Goal: Task Accomplishment & Management: Manage account settings

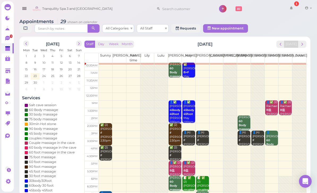
click at [306, 41] on button "next" at bounding box center [302, 44] width 8 height 7
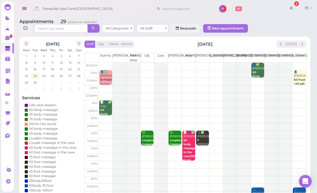
click at [273, 43] on div "Staff Day Week Month [DATE] [DATE]" at bounding box center [195, 44] width 222 height 7
click at [281, 51] on div "Staff Day Week Month [DATE] [DATE] [PERSON_NAME] Part time [PERSON_NAME] [PERSO…" at bounding box center [195, 126] width 222 height 171
click at [282, 45] on span "prev" at bounding box center [280, 44] width 5 height 5
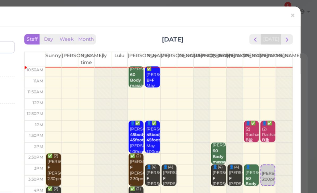
click at [295, 11] on link "×" at bounding box center [300, 11] width 10 height 12
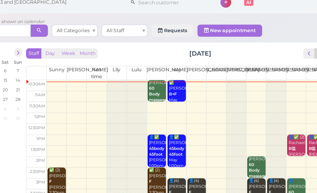
click at [42, 9] on span "Tranquility Spa 3 and [GEOGRAPHIC_DATA]" at bounding box center [77, 8] width 70 height 15
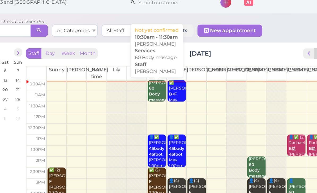
click at [170, 67] on b "60 Body massage" at bounding box center [176, 72] width 12 height 11
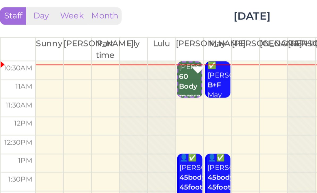
click at [197, 46] on link "✅ [PERSON_NAME]+F May 10:30am - 11:30am" at bounding box center [202, 53] width 10 height 15
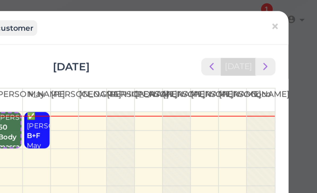
click at [298, 12] on span "×" at bounding box center [299, 10] width 3 height 7
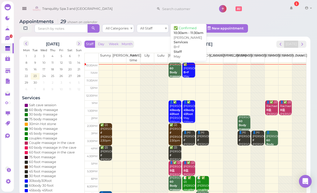
click at [188, 68] on div "✅ [PERSON_NAME]+F May 10:30am - 11:30am" at bounding box center [189, 77] width 12 height 28
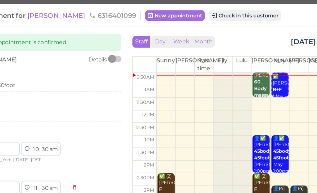
click at [160, 10] on button "Check in this customer" at bounding box center [181, 11] width 43 height 6
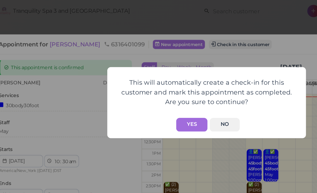
click at [140, 74] on button "Yes" at bounding box center [149, 77] width 19 height 8
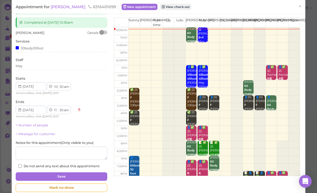
scroll to position [25, 0]
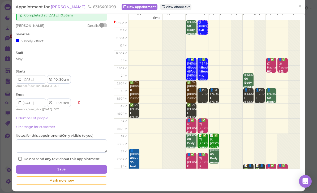
click at [82, 167] on button "Save" at bounding box center [62, 169] width 92 height 8
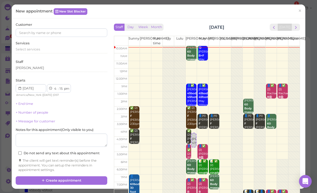
click at [302, 10] on span "×" at bounding box center [299, 10] width 3 height 7
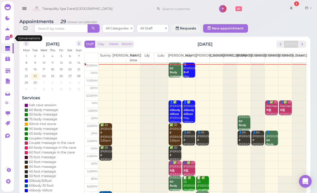
click at [8, 42] on link "1" at bounding box center [7, 38] width 12 height 10
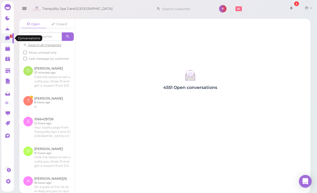
click at [13, 55] on link "0" at bounding box center [7, 58] width 12 height 10
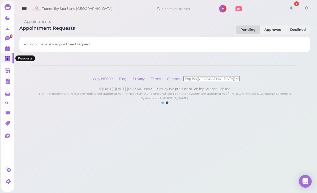
click at [8, 50] on polygon at bounding box center [7, 49] width 5 height 4
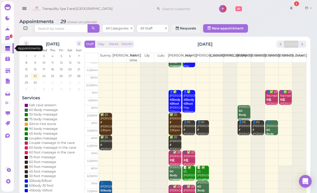
scroll to position [10, 0]
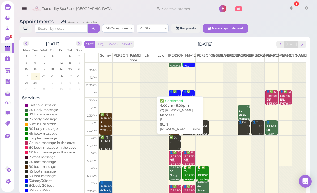
click at [174, 141] on div "✅ (2) [PERSON_NAME] F [PERSON_NAME]|Sunny 4:00pm - 5:00pm" at bounding box center [175, 149] width 12 height 28
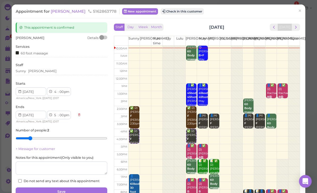
click at [49, 69] on div "Sunny [PERSON_NAME]" at bounding box center [62, 71] width 92 height 5
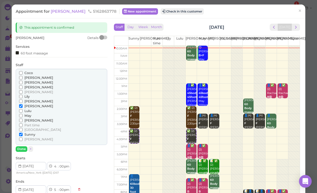
click at [30, 90] on span "[PERSON_NAME]" at bounding box center [38, 92] width 29 height 4
click at [23, 90] on input "[PERSON_NAME]" at bounding box center [20, 91] width 3 height 3
click at [25, 104] on span "[PERSON_NAME]" at bounding box center [38, 106] width 29 height 4
click at [23, 104] on input "[PERSON_NAME]" at bounding box center [20, 105] width 3 height 3
click at [24, 146] on button "Done" at bounding box center [22, 149] width 12 height 6
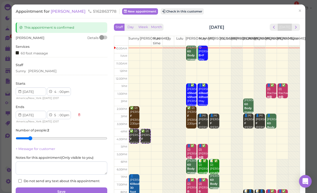
click at [77, 188] on button "Save" at bounding box center [62, 191] width 92 height 8
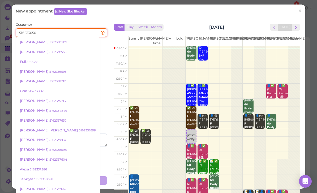
type input "5162330509"
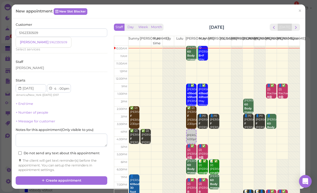
click at [49, 42] on small "5162330509" at bounding box center [58, 42] width 18 height 4
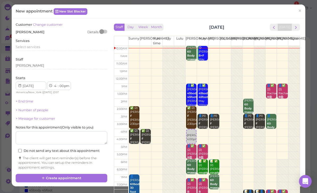
click at [40, 45] on span "Select services" at bounding box center [28, 47] width 24 height 4
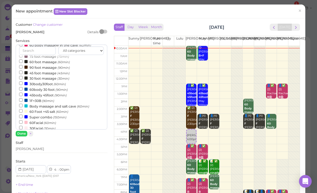
scroll to position [65, 0]
click at [48, 86] on label "60body 30 foot (90min)" at bounding box center [43, 89] width 49 height 6
click at [23, 87] on input "60body 30 foot (90min)" at bounding box center [20, 88] width 3 height 3
click at [21, 131] on button "Done" at bounding box center [22, 134] width 12 height 6
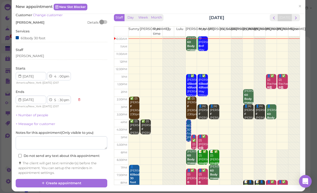
scroll to position [9, 0]
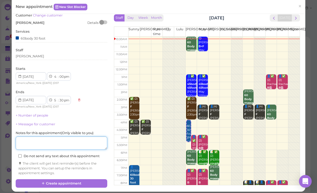
click at [83, 141] on textarea at bounding box center [62, 142] width 92 height 13
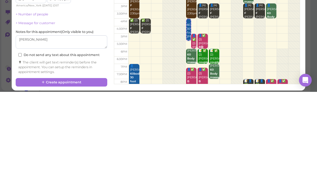
scroll to position [19, 0]
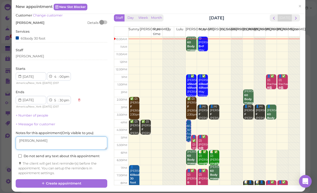
type textarea "[PERSON_NAME]"
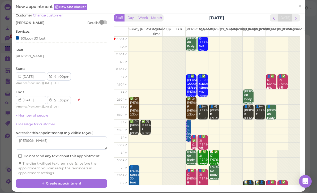
click at [82, 179] on button "Create appointment" at bounding box center [62, 183] width 92 height 8
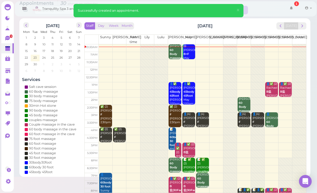
click at [188, 149] on div "👤✅ (2) [PERSON_NAME]盐 [PERSON_NAME]|May 5:00pm - 6:00pm" at bounding box center [189, 157] width 12 height 28
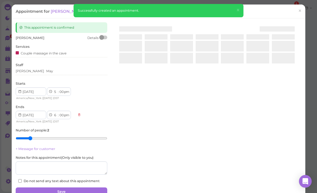
scroll to position [17, 0]
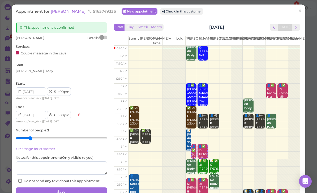
click at [50, 74] on div "[PERSON_NAME]" at bounding box center [62, 72] width 92 height 6
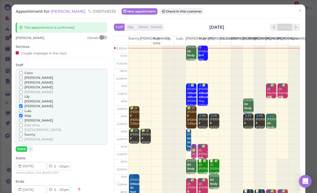
click at [29, 137] on span "[PERSON_NAME]" at bounding box center [38, 139] width 29 height 4
click at [23, 137] on input "[PERSON_NAME]" at bounding box center [20, 138] width 3 height 3
click at [30, 99] on span "[PERSON_NAME]" at bounding box center [38, 101] width 29 height 4
click at [23, 100] on input "[PERSON_NAME]" at bounding box center [20, 101] width 3 height 3
click at [28, 104] on span "[PERSON_NAME]" at bounding box center [38, 106] width 29 height 4
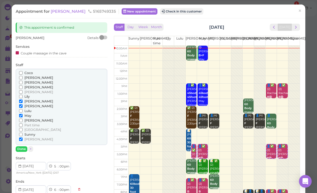
click at [23, 104] on input "[PERSON_NAME]" at bounding box center [20, 105] width 3 height 3
click at [28, 114] on span "May" at bounding box center [27, 116] width 7 height 4
click at [23, 114] on input "May" at bounding box center [20, 115] width 3 height 3
click at [24, 146] on button "Done" at bounding box center [22, 149] width 12 height 6
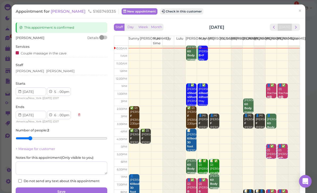
click at [88, 190] on button "Save" at bounding box center [62, 191] width 92 height 8
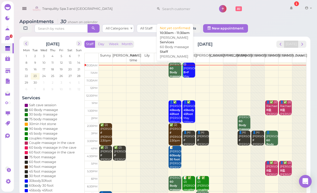
click at [175, 68] on div "[PERSON_NAME] 60 Body massage [PERSON_NAME] 10:30am - 11:30am" at bounding box center [175, 79] width 12 height 32
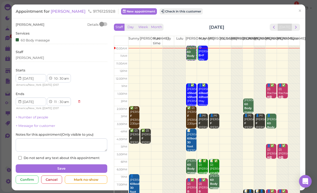
click at [170, 27] on div "Staff Day Week Month [DATE] [DATE]" at bounding box center [207, 27] width 186 height 7
click at [167, 27] on div "Staff Day Week Month [DATE] [DATE]" at bounding box center [207, 27] width 186 height 7
click at [163, 25] on button "Month" at bounding box center [156, 27] width 14 height 7
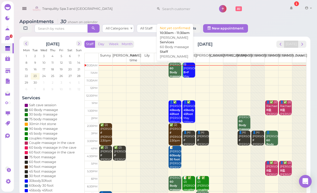
click at [173, 70] on b "60 Body massage" at bounding box center [176, 72] width 12 height 11
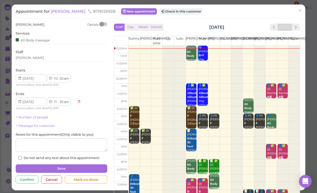
click at [169, 11] on button "Check in this customer" at bounding box center [181, 11] width 43 height 6
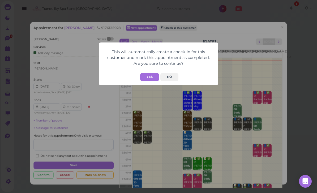
click at [150, 76] on button "Yes" at bounding box center [149, 77] width 19 height 8
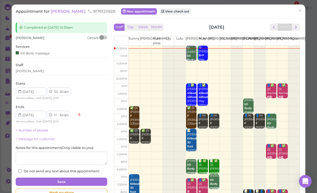
click at [300, 12] on span "×" at bounding box center [299, 10] width 3 height 7
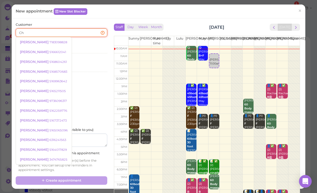
type input "C"
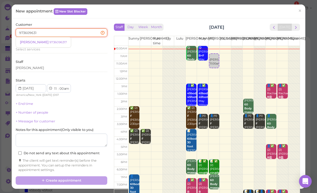
type input "9736096317"
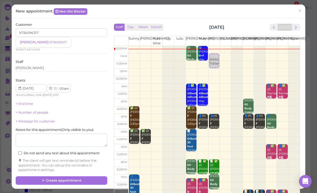
click at [50, 42] on small "9736096317" at bounding box center [58, 42] width 18 height 4
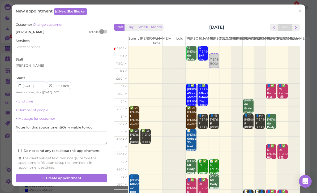
click at [37, 45] on span "Select services" at bounding box center [28, 47] width 24 height 4
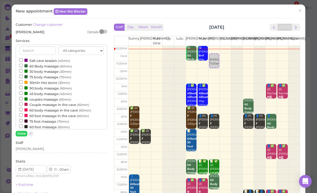
click at [39, 150] on div "[PERSON_NAME]" at bounding box center [62, 150] width 92 height 6
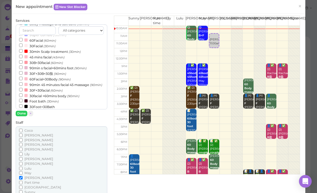
scroll to position [127, 0]
click at [31, 157] on span "[PERSON_NAME]" at bounding box center [38, 159] width 29 height 4
click at [23, 157] on input "[PERSON_NAME]" at bounding box center [20, 158] width 3 height 3
click at [30, 176] on span "[PERSON_NAME]" at bounding box center [38, 178] width 29 height 4
click at [23, 176] on input "[PERSON_NAME]" at bounding box center [20, 177] width 3 height 3
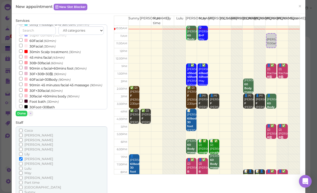
click at [23, 115] on button "Done" at bounding box center [22, 114] width 12 height 6
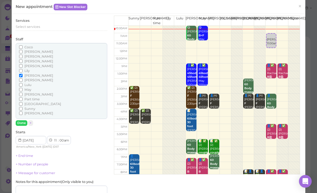
click at [20, 120] on button "Done" at bounding box center [22, 123] width 12 height 6
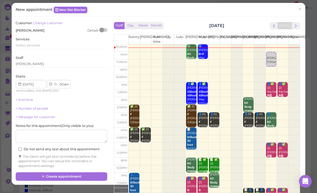
click at [75, 172] on button "Create appointment" at bounding box center [62, 176] width 92 height 8
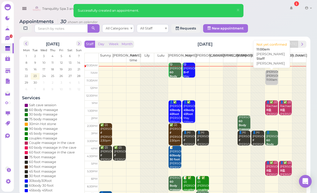
click at [270, 79] on div "[PERSON_NAME] 11:00am" at bounding box center [272, 76] width 12 height 12
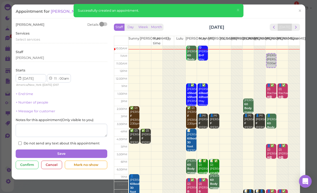
click at [38, 61] on div "[PERSON_NAME]" at bounding box center [62, 58] width 92 height 6
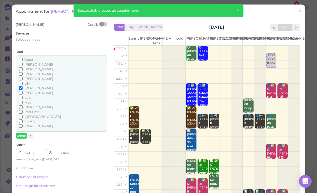
click at [41, 39] on div "Select services" at bounding box center [62, 39] width 92 height 5
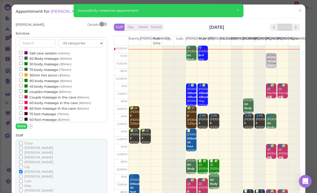
click at [41, 59] on label "60 Body massage (60min)" at bounding box center [45, 58] width 53 height 6
click at [23, 59] on input "60 Body massage (60min)" at bounding box center [20, 57] width 3 height 3
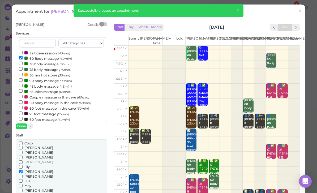
click at [21, 127] on button "Done" at bounding box center [22, 126] width 12 height 6
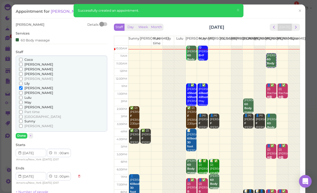
click at [19, 134] on button "Done" at bounding box center [22, 136] width 12 height 6
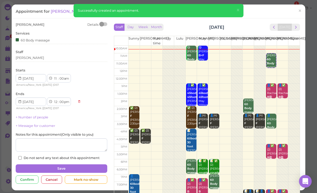
click at [69, 167] on button "Save" at bounding box center [62, 168] width 92 height 8
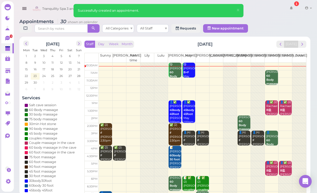
click at [237, 11] on span "×" at bounding box center [237, 9] width 3 height 7
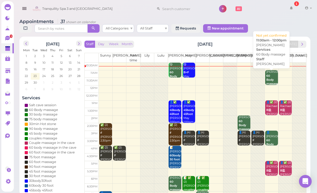
click at [268, 79] on b "60 Body massage" at bounding box center [272, 79] width 12 height 11
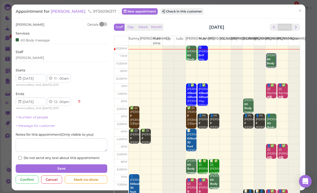
click at [169, 13] on button "Check in this customer" at bounding box center [181, 11] width 43 height 6
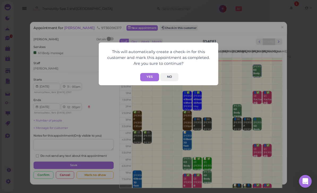
click at [148, 75] on button "Yes" at bounding box center [149, 77] width 19 height 8
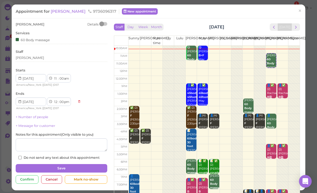
click at [300, 10] on span "×" at bounding box center [299, 10] width 3 height 7
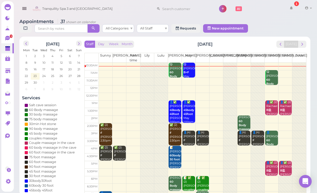
click at [270, 81] on b "60 Body massage" at bounding box center [272, 83] width 12 height 11
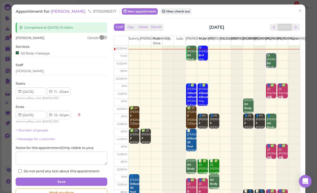
click at [55, 90] on select "1 2 3 4 5 6 7 8 9 10 11 12" at bounding box center [55, 92] width 5 height 6
select select "10"
select select "11"
select select "am"
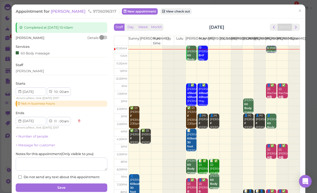
click at [60, 90] on select "00 05 10 15 20 25 30 35 40 45 50 55" at bounding box center [61, 92] width 5 height 6
select select "40"
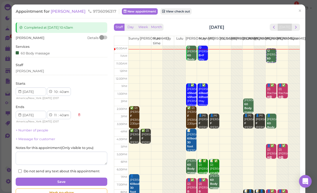
click at [73, 178] on button "Save" at bounding box center [62, 182] width 92 height 8
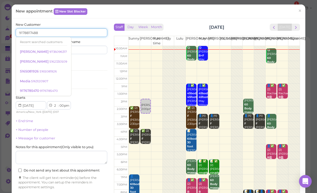
type input "9178817488"
click at [89, 51] on input at bounding box center [85, 50] width 44 height 8
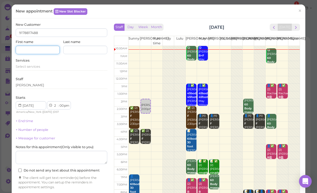
click at [48, 51] on input at bounding box center [38, 50] width 44 height 8
type input "Caitlin"
click at [36, 64] on span "Select services" at bounding box center [28, 66] width 24 height 4
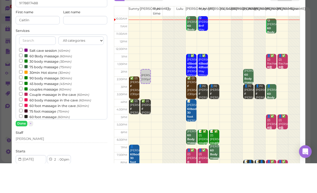
click at [40, 83] on label "60 Body massage (60min)" at bounding box center [45, 86] width 53 height 6
click at [23, 83] on input "60 Body massage (60min)" at bounding box center [20, 84] width 3 height 3
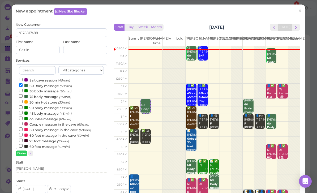
click at [21, 151] on button "Done" at bounding box center [22, 153] width 12 height 6
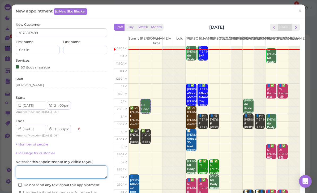
click at [63, 168] on textarea at bounding box center [62, 171] width 92 height 13
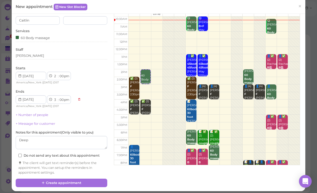
scroll to position [29, 0]
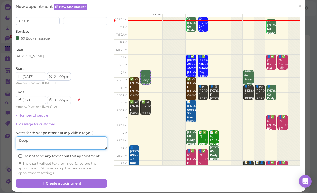
type textarea "Deep"
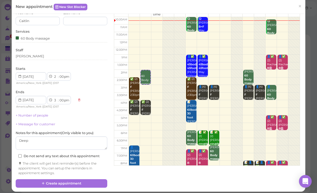
click at [83, 180] on button "Create appointment" at bounding box center [62, 183] width 92 height 8
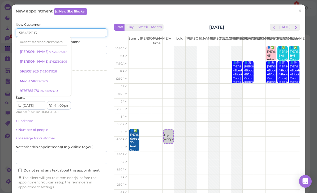
type input "5164579113"
click at [92, 52] on input at bounding box center [85, 50] width 44 height 8
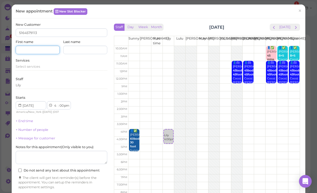
click at [34, 50] on input at bounding box center [38, 50] width 44 height 8
type input "[PERSON_NAME]"
click at [37, 64] on span "Select services" at bounding box center [28, 66] width 24 height 4
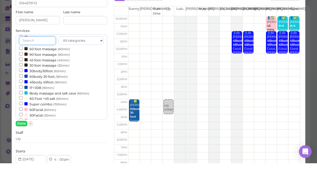
scroll to position [68, 0]
click at [46, 103] on label "60body 30 foot (90min)" at bounding box center [43, 106] width 49 height 6
click at [23, 103] on input "60body 30 foot (90min)" at bounding box center [20, 104] width 3 height 3
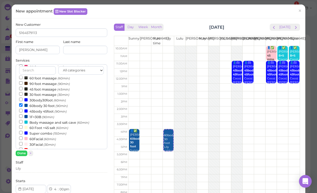
click at [23, 154] on button "Done" at bounding box center [22, 153] width 12 height 6
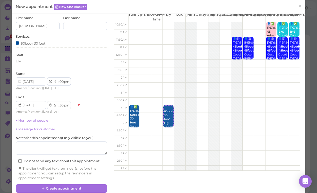
scroll to position [24, 0]
click at [76, 186] on button "Create appointment" at bounding box center [62, 188] width 92 height 8
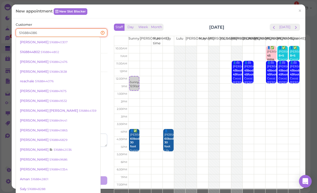
type input "5168840865"
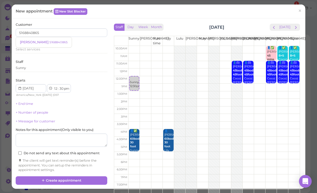
click at [49, 44] on small "5168840865" at bounding box center [58, 42] width 18 height 4
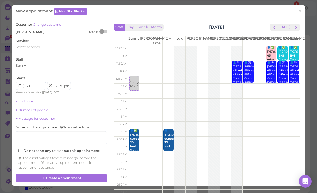
click at [34, 45] on span "Select services" at bounding box center [28, 47] width 24 height 4
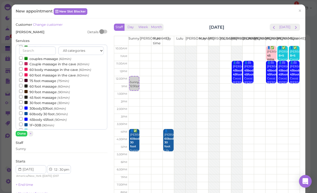
scroll to position [46, 0]
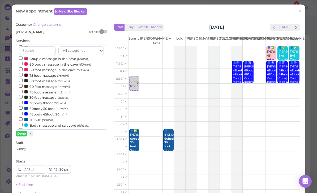
click at [55, 113] on small "(90min)" at bounding box center [60, 115] width 12 height 4
click at [23, 112] on input "45body 45foot (90min)" at bounding box center [20, 113] width 3 height 3
click at [25, 131] on button "Done" at bounding box center [22, 134] width 12 height 6
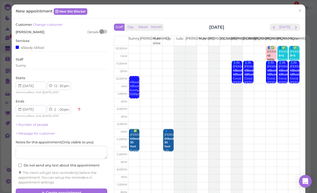
click at [91, 191] on button "Create appointment" at bounding box center [62, 192] width 92 height 8
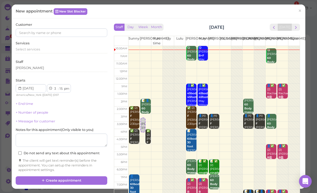
select select "00"
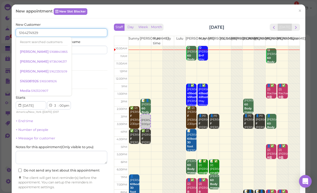
type input "5164274929"
click at [92, 52] on input at bounding box center [85, 50] width 44 height 8
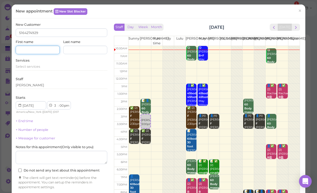
click at [42, 50] on input at bounding box center [38, 50] width 44 height 8
type input "[PERSON_NAME]"
click at [33, 64] on span "Select services" at bounding box center [28, 66] width 24 height 4
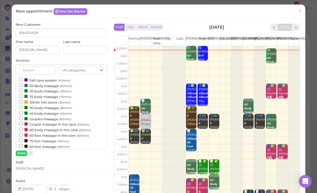
click at [55, 116] on label "couples massage (60min)" at bounding box center [45, 119] width 52 height 6
click at [23, 117] on input "couples massage (60min)" at bounding box center [20, 118] width 3 height 3
click at [25, 154] on button "Done" at bounding box center [22, 153] width 12 height 6
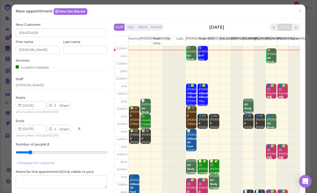
click at [40, 83] on div "[PERSON_NAME]" at bounding box center [62, 85] width 92 height 5
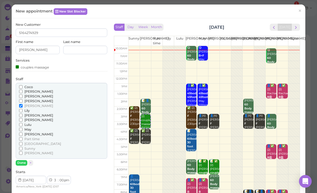
click at [27, 151] on span "[PERSON_NAME]" at bounding box center [38, 153] width 29 height 4
click at [23, 151] on input "[PERSON_NAME]" at bounding box center [20, 152] width 3 height 3
click at [23, 160] on button "Done" at bounding box center [22, 163] width 12 height 6
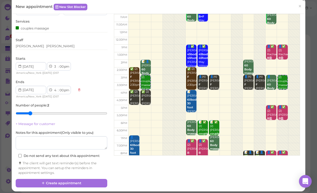
scroll to position [39, 0]
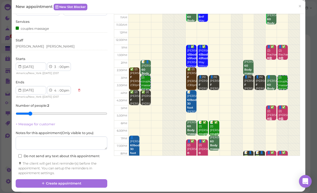
click at [85, 182] on button "Create appointment" at bounding box center [62, 183] width 92 height 8
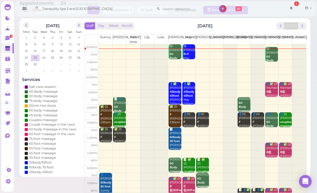
click at [304, 25] on span "next" at bounding box center [302, 25] width 5 height 5
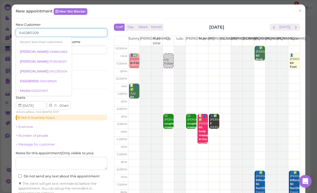
type input "6462851209"
click at [86, 49] on input at bounding box center [85, 50] width 44 height 8
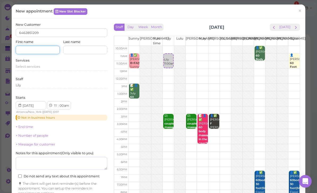
click at [38, 51] on input at bounding box center [38, 50] width 44 height 8
type input "[PERSON_NAME]"
click at [36, 65] on span "Select services" at bounding box center [28, 66] width 24 height 4
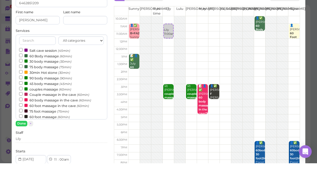
click at [52, 105] on label "90 body massage (90min)" at bounding box center [45, 108] width 53 height 6
click at [23, 105] on input "90 body massage (90min)" at bounding box center [20, 106] width 3 height 3
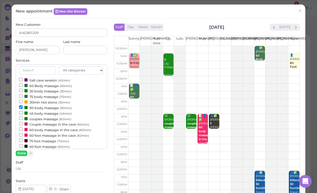
click at [23, 151] on button "Done" at bounding box center [22, 153] width 12 height 6
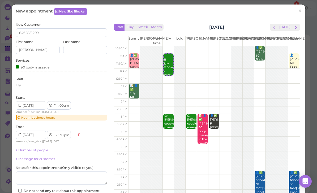
click at [39, 83] on div "Lily" at bounding box center [62, 85] width 92 height 5
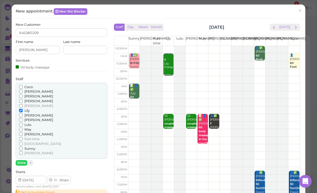
click at [29, 118] on span "[PERSON_NAME]" at bounding box center [38, 120] width 29 height 4
click at [23, 118] on input "[PERSON_NAME]" at bounding box center [20, 119] width 3 height 3
click at [22, 160] on button "Done" at bounding box center [22, 163] width 12 height 6
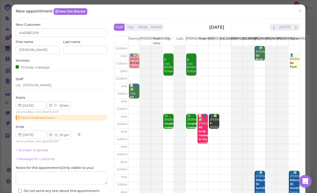
click at [68, 65] on div "90 body massage" at bounding box center [62, 67] width 92 height 6
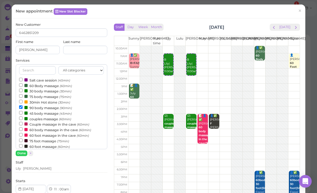
click at [46, 78] on label "Salt cave session (45min)" at bounding box center [44, 80] width 51 height 6
click at [23, 78] on input "Salt cave session (45min)" at bounding box center [20, 79] width 3 height 3
select select "1"
select select "15"
click at [25, 154] on button "Done" at bounding box center [22, 153] width 12 height 6
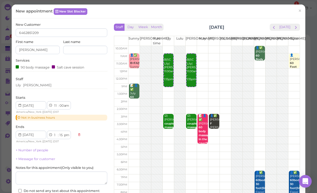
click at [54, 134] on select "1 2 3 4 5 6 7 8 9 10 11 12" at bounding box center [55, 135] width 5 height 6
select select "12"
click at [63, 104] on select "00 05 10 15 20 25 30 35 40 45 50 55" at bounding box center [61, 106] width 5 height 6
select select "30"
select select "1"
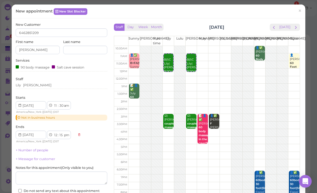
select select "45"
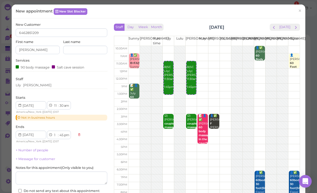
click at [55, 133] on select "1 2 3 4 5 6 7 8 9 10 11 12" at bounding box center [55, 135] width 5 height 6
select select "12"
click at [62, 133] on select "00 05 10 15 20 25 30 35 40 45 50 55" at bounding box center [61, 135] width 5 height 6
select select "30"
click at [60, 103] on select "00 05 10 15 20 25 30 35 40 45 50 55" at bounding box center [61, 106] width 5 height 6
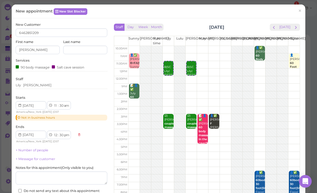
select select "00"
select select "1"
select select "15"
click at [56, 132] on select "1 2 3 4 5 6 7 8 9 10 11 12" at bounding box center [55, 135] width 5 height 6
select select "12"
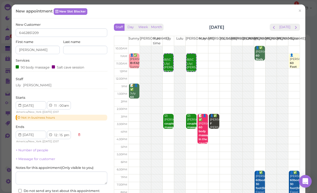
click at [59, 132] on select "00 05 10 15 20 25 30 35 40 45 50 55" at bounding box center [61, 135] width 5 height 6
click at [63, 134] on select "00 05 10 15 20 25 30 35 40 45 50 55" at bounding box center [61, 135] width 5 height 6
select select "30"
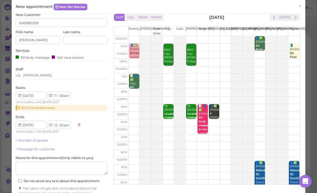
scroll to position [11, 0]
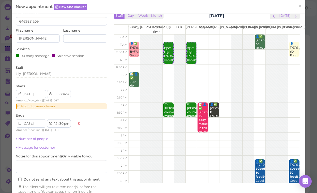
click at [97, 134] on div "New Customer 6462851209 First name [PERSON_NAME] Last name Services 90 body mas…" at bounding box center [62, 105] width 92 height 188
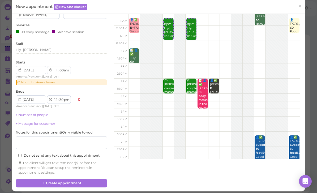
scroll to position [35, 0]
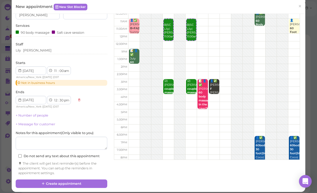
click at [65, 180] on button "Create appointment" at bounding box center [62, 183] width 92 height 8
select select "1"
select select "15"
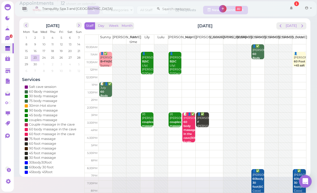
click at [280, 27] on span "prev" at bounding box center [280, 25] width 5 height 5
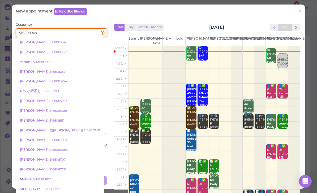
type input "5168089099"
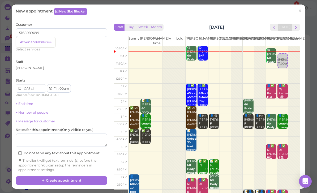
click at [40, 41] on small "5168089099" at bounding box center [42, 42] width 18 height 4
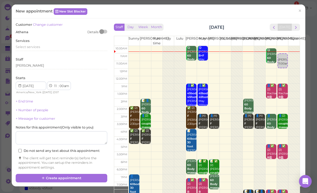
click at [35, 45] on span "Select services" at bounding box center [28, 47] width 24 height 4
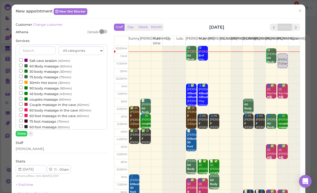
click at [53, 124] on label "60 foot massage (60min)" at bounding box center [44, 127] width 51 height 6
click at [23, 124] on input "60 foot massage (60min)" at bounding box center [20, 125] width 3 height 3
click at [25, 131] on button "Done" at bounding box center [22, 134] width 12 height 6
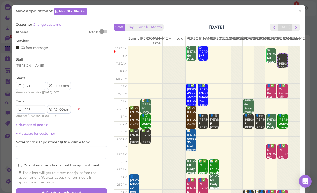
click at [58, 83] on select "1 2 3 4 5 6 7 8 9 10 11 12" at bounding box center [55, 86] width 5 height 6
select select "10"
select select "11"
select select "am"
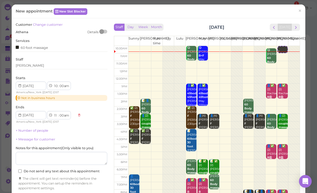
click at [63, 85] on select "00 05 10 15 20 25 30 35 40 45 50 55" at bounding box center [61, 86] width 5 height 6
select select "50"
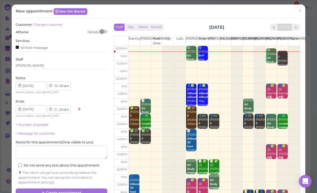
click at [58, 190] on button "Create appointment" at bounding box center [62, 192] width 92 height 8
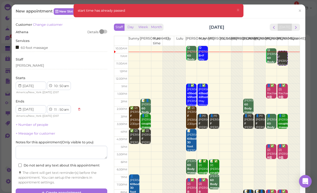
click at [57, 189] on button "Create appointment" at bounding box center [62, 192] width 92 height 8
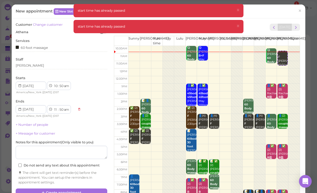
click at [63, 84] on select "00 05 10 15 20 25 30 35 40 45 50 55" at bounding box center [61, 86] width 5 height 6
select select "55"
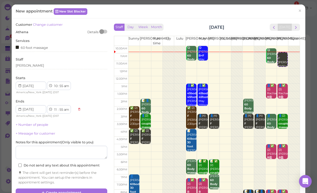
click at [56, 189] on button "Create appointment" at bounding box center [62, 192] width 92 height 8
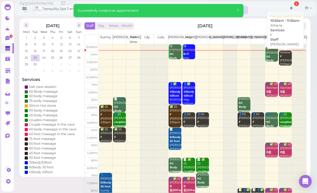
click at [281, 59] on div "[PERSON_NAME] 10:55am - 11:55am" at bounding box center [286, 63] width 12 height 24
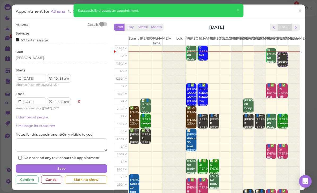
click at [240, 9] on span "×" at bounding box center [237, 9] width 3 height 7
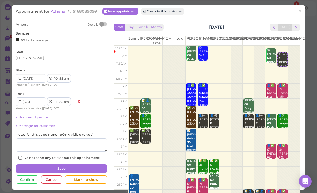
click at [177, 10] on button "Check in this customer" at bounding box center [162, 11] width 43 height 6
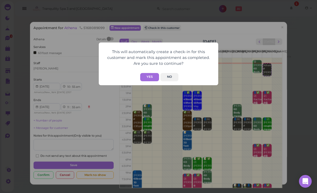
click at [149, 79] on button "Yes" at bounding box center [149, 77] width 19 height 8
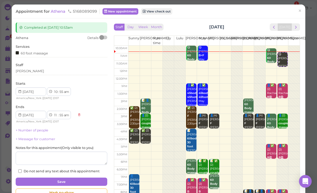
click at [303, 11] on link "×" at bounding box center [300, 11] width 10 height 12
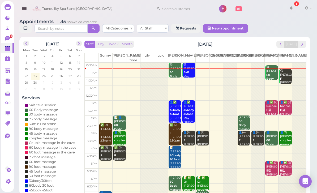
click at [301, 46] on span "next" at bounding box center [302, 44] width 5 height 5
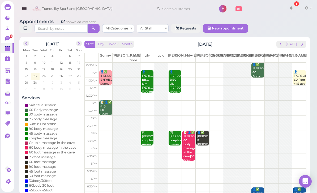
click at [188, 66] on td at bounding box center [202, 66] width 207 height 7
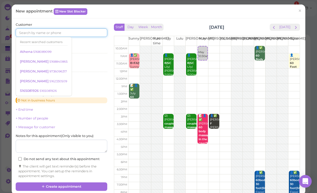
scroll to position [12, 0]
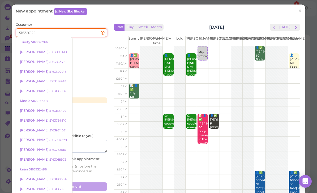
type input "5163201224"
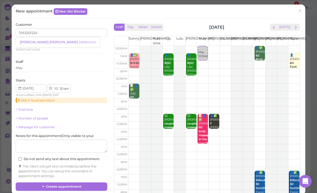
click at [79, 42] on small "5163201224" at bounding box center [87, 42] width 17 height 4
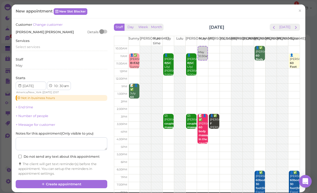
click at [36, 46] on span "Select services" at bounding box center [28, 47] width 24 height 4
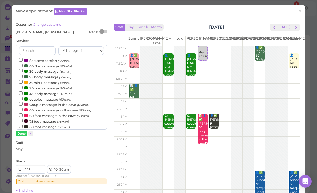
click at [24, 132] on button "Done" at bounding box center [22, 134] width 12 height 6
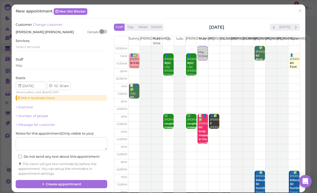
click at [42, 65] on div "May" at bounding box center [62, 65] width 92 height 5
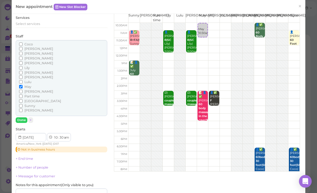
scroll to position [23, 0]
click at [23, 118] on button "Done" at bounding box center [22, 120] width 12 height 6
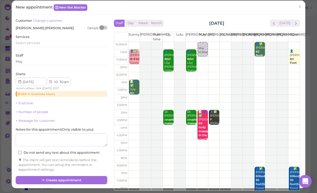
scroll to position [8, 0]
click at [39, 41] on span "Select services" at bounding box center [28, 43] width 24 height 4
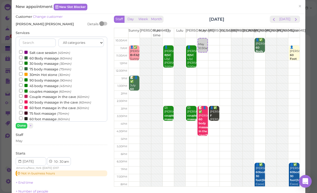
click at [53, 66] on label "75 body massage (75min)" at bounding box center [45, 69] width 52 height 6
click at [23, 67] on input "75 body massage (75min)" at bounding box center [20, 68] width 3 height 3
click at [43, 69] on label "75 body massage (75min)" at bounding box center [45, 69] width 52 height 6
click at [23, 69] on input "75 body massage (75min)" at bounding box center [20, 68] width 3 height 3
click at [49, 58] on label "60 Body massage (60min)" at bounding box center [45, 58] width 53 height 6
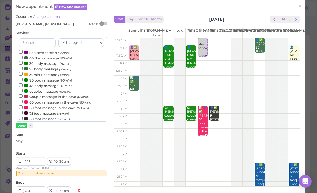
click at [23, 58] on input "60 Body massage (60min)" at bounding box center [20, 57] width 3 height 3
select select "30"
click at [39, 139] on div "May" at bounding box center [62, 141] width 92 height 5
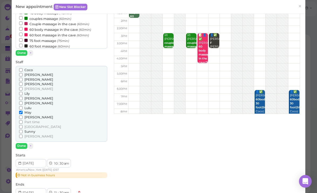
scroll to position [88, 0]
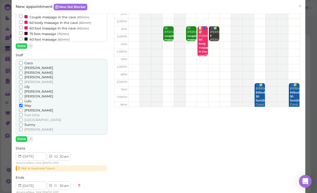
click at [31, 108] on span "[PERSON_NAME]" at bounding box center [38, 110] width 29 height 4
click at [23, 109] on input "[PERSON_NAME]" at bounding box center [20, 110] width 3 height 3
click at [22, 136] on button "Done" at bounding box center [22, 139] width 12 height 6
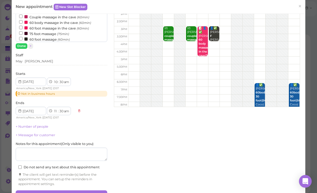
click at [32, 190] on button "Create appointment" at bounding box center [62, 194] width 92 height 8
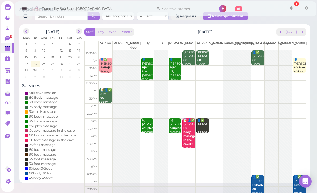
click at [8, 42] on link "2" at bounding box center [7, 38] width 12 height 10
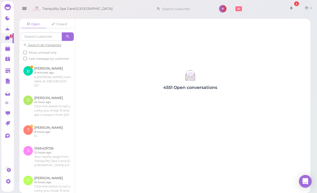
click at [57, 77] on link at bounding box center [46, 76] width 55 height 29
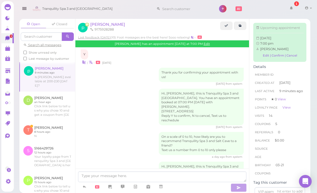
scroll to position [17, 0]
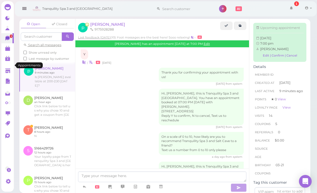
click at [5, 50] on link at bounding box center [7, 48] width 12 height 10
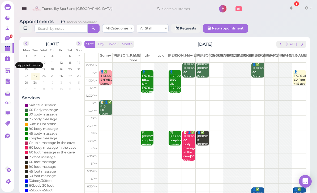
click at [278, 45] on button "prev" at bounding box center [280, 44] width 8 height 7
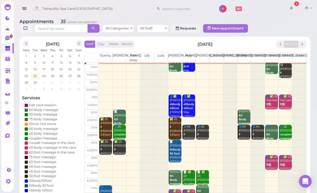
scroll to position [6, 0]
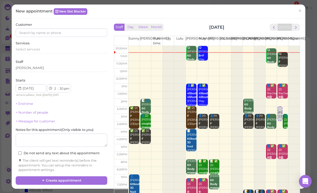
click at [299, 29] on button "next" at bounding box center [296, 27] width 8 height 7
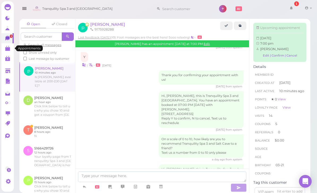
scroll to position [649, 0]
click at [11, 50] on icon at bounding box center [8, 49] width 6 height 6
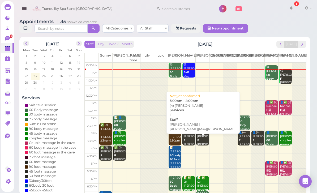
click at [186, 141] on div "👤(4) [PERSON_NAME] |[PERSON_NAME]|May|[PERSON_NAME] 3:00pm - 4:00pm" at bounding box center [189, 151] width 12 height 40
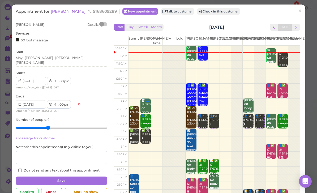
click at [161, 14] on link "Talk to customer" at bounding box center [177, 11] width 33 height 6
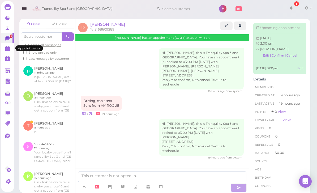
click at [3, 48] on link at bounding box center [7, 48] width 12 height 10
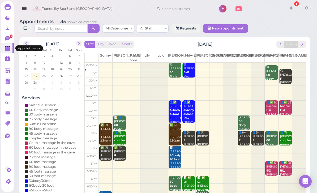
click at [203, 141] on div "👤(4) [PERSON_NAME] |[PERSON_NAME]|May|[PERSON_NAME] 3:00pm - 4:00pm" at bounding box center [203, 151] width 12 height 40
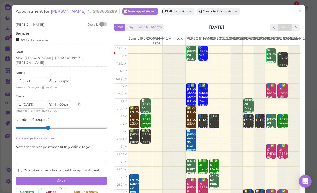
click at [300, 12] on span "×" at bounding box center [299, 10] width 3 height 7
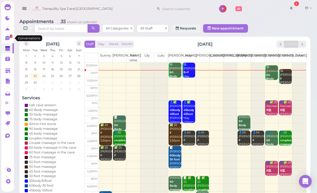
click at [7, 40] on icon at bounding box center [7, 38] width 5 height 5
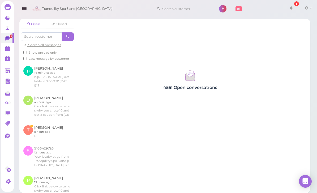
click at [60, 75] on link at bounding box center [46, 76] width 55 height 29
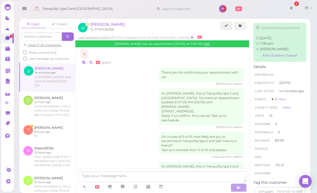
scroll to position [17, 0]
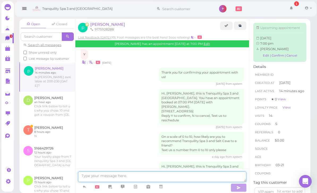
click at [170, 178] on textarea at bounding box center [162, 176] width 168 height 11
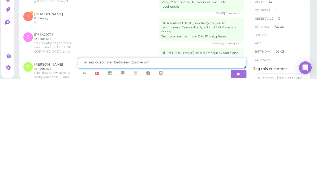
click at [87, 171] on textarea "He has customer between 3pm-4pm" at bounding box center [162, 176] width 168 height 11
click at [173, 171] on textarea "He only has customer between 3pm-4pm" at bounding box center [162, 176] width 168 height 11
type textarea "He only has customer between 3pm-4pm"
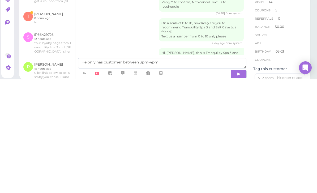
click at [237, 185] on icon "button" at bounding box center [238, 187] width 4 height 5
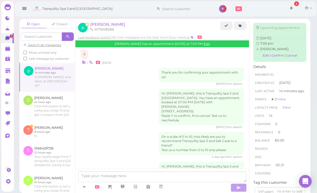
scroll to position [661, 0]
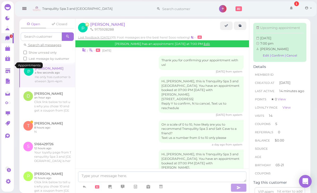
click at [8, 51] on icon at bounding box center [8, 49] width 6 height 6
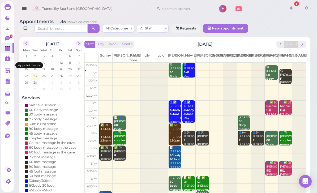
click at [6, 57] on polygon at bounding box center [7, 57] width 5 height 1
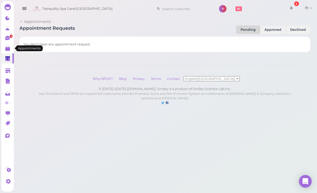
click at [6, 48] on polygon at bounding box center [7, 49] width 5 height 4
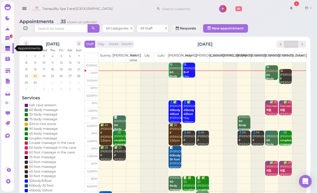
click at [7, 57] on polygon at bounding box center [7, 57] width 5 height 1
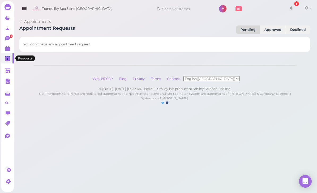
click at [9, 55] on link "0" at bounding box center [7, 58] width 12 height 10
click at [6, 53] on link at bounding box center [7, 48] width 12 height 10
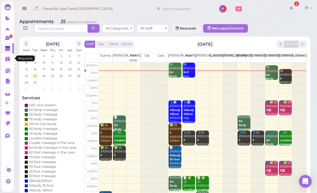
click at [8, 55] on link "0" at bounding box center [7, 58] width 12 height 10
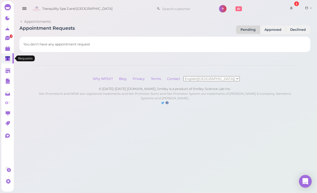
scroll to position [17, 0]
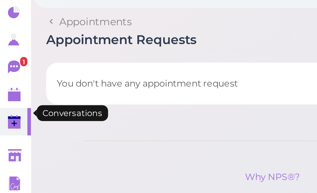
click at [6, 36] on icon at bounding box center [7, 38] width 5 height 5
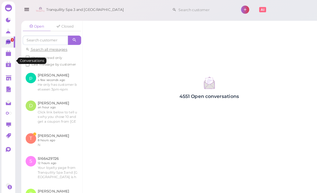
click at [57, 72] on link at bounding box center [46, 74] width 55 height 25
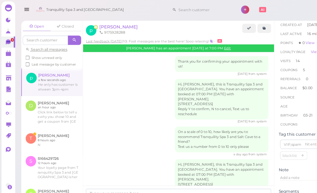
scroll to position [17, 0]
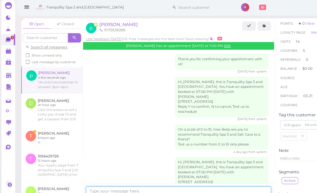
click at [147, 179] on textarea at bounding box center [162, 176] width 168 height 11
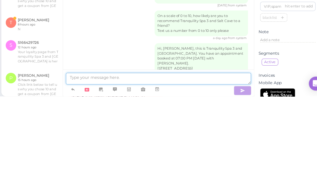
scroll to position [81, 0]
type textarea "If you take 60mins massage you could come in at 2pm"
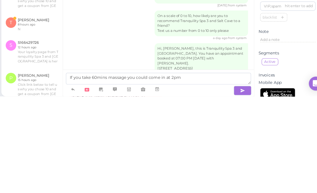
click at [231, 183] on button "button" at bounding box center [239, 187] width 16 height 8
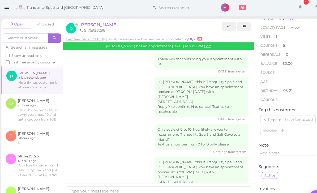
scroll to position [656, 0]
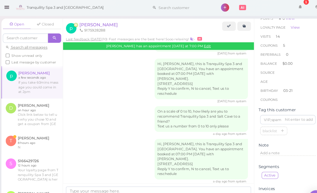
click at [19, 121] on link at bounding box center [47, 131] width 56 height 21
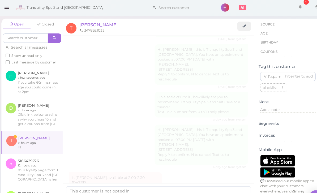
scroll to position [56, 0]
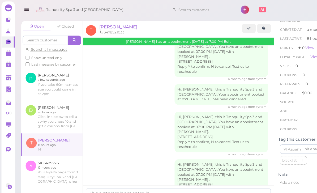
click at [97, 26] on span "[PERSON_NAME]" at bounding box center [107, 24] width 35 height 5
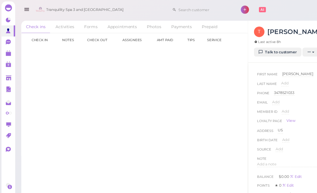
click at [257, 48] on link "Talk to customer" at bounding box center [252, 47] width 43 height 8
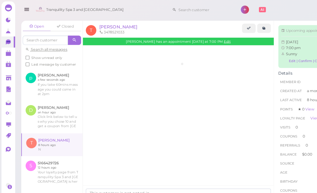
scroll to position [97, 0]
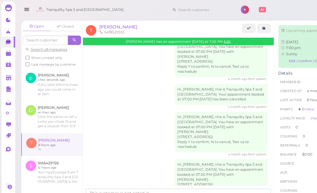
click at [100, 22] on span "[PERSON_NAME]" at bounding box center [107, 24] width 35 height 5
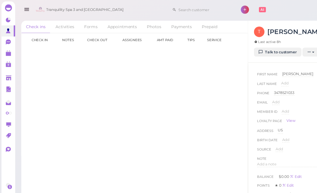
click at [112, 25] on link "Appointments" at bounding box center [110, 24] width 35 height 11
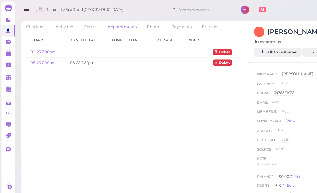
click at [44, 48] on link "09-23 7:00pm" at bounding box center [39, 47] width 23 height 4
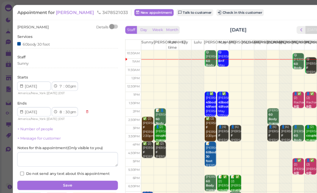
click at [57, 12] on span "[PERSON_NAME]" at bounding box center [69, 11] width 36 height 5
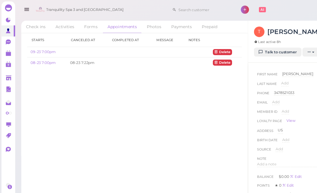
click at [256, 47] on link "Talk to customer" at bounding box center [252, 47] width 43 height 8
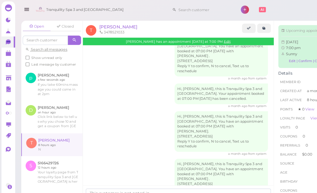
scroll to position [97, 0]
click at [96, 26] on span "[PERSON_NAME]" at bounding box center [107, 24] width 35 height 5
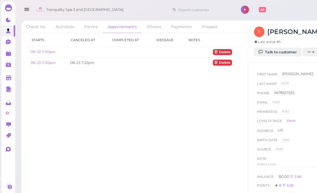
click at [37, 49] on link "09-23 7:00pm" at bounding box center [39, 47] width 23 height 4
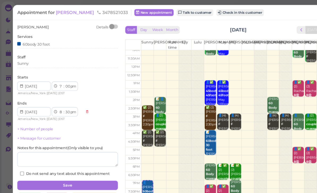
scroll to position [10, 0]
click at [52, 177] on div "Cancel" at bounding box center [51, 179] width 21 height 8
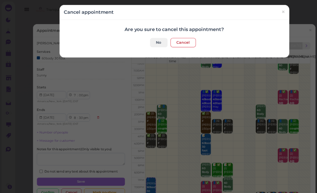
click at [164, 42] on button "Cancel" at bounding box center [166, 39] width 23 height 8
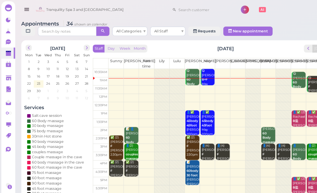
click at [8, 47] on polygon at bounding box center [7, 46] width 5 height 1
click at [6, 38] on icon at bounding box center [7, 38] width 5 height 5
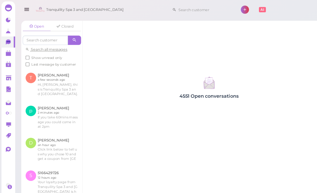
click at [48, 99] on link at bounding box center [46, 106] width 55 height 29
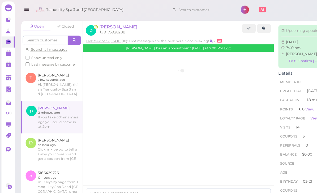
scroll to position [623, 0]
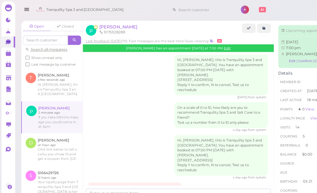
click at [100, 24] on span "[PERSON_NAME]" at bounding box center [107, 24] width 35 height 5
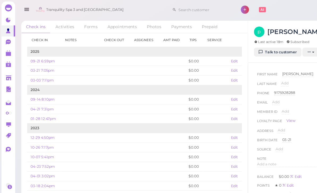
click at [49, 123] on link "12-29 4:50pm" at bounding box center [39, 125] width 22 height 4
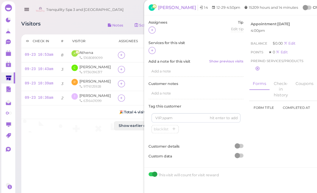
click at [59, 150] on div "Check in # Visitor Assignees Out Tip Service Notes 09-23 10:53am 8 A Athena 516…" at bounding box center [122, 109] width 206 height 156
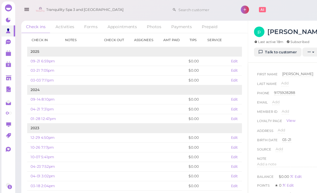
click at [110, 23] on link "Appointments" at bounding box center [110, 24] width 35 height 11
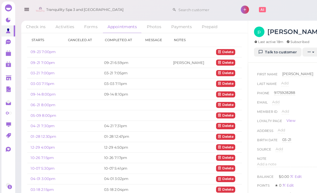
click at [40, 56] on link "09-21 7:00pm" at bounding box center [39, 57] width 22 height 4
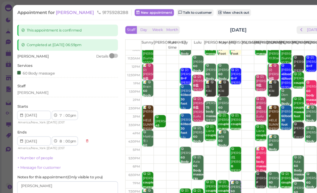
scroll to position [10, 0]
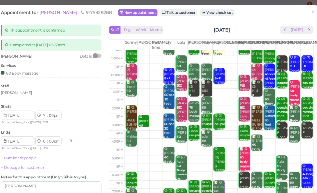
click at [295, 13] on link "×" at bounding box center [300, 11] width 10 height 12
